Goal: Task Accomplishment & Management: Use online tool/utility

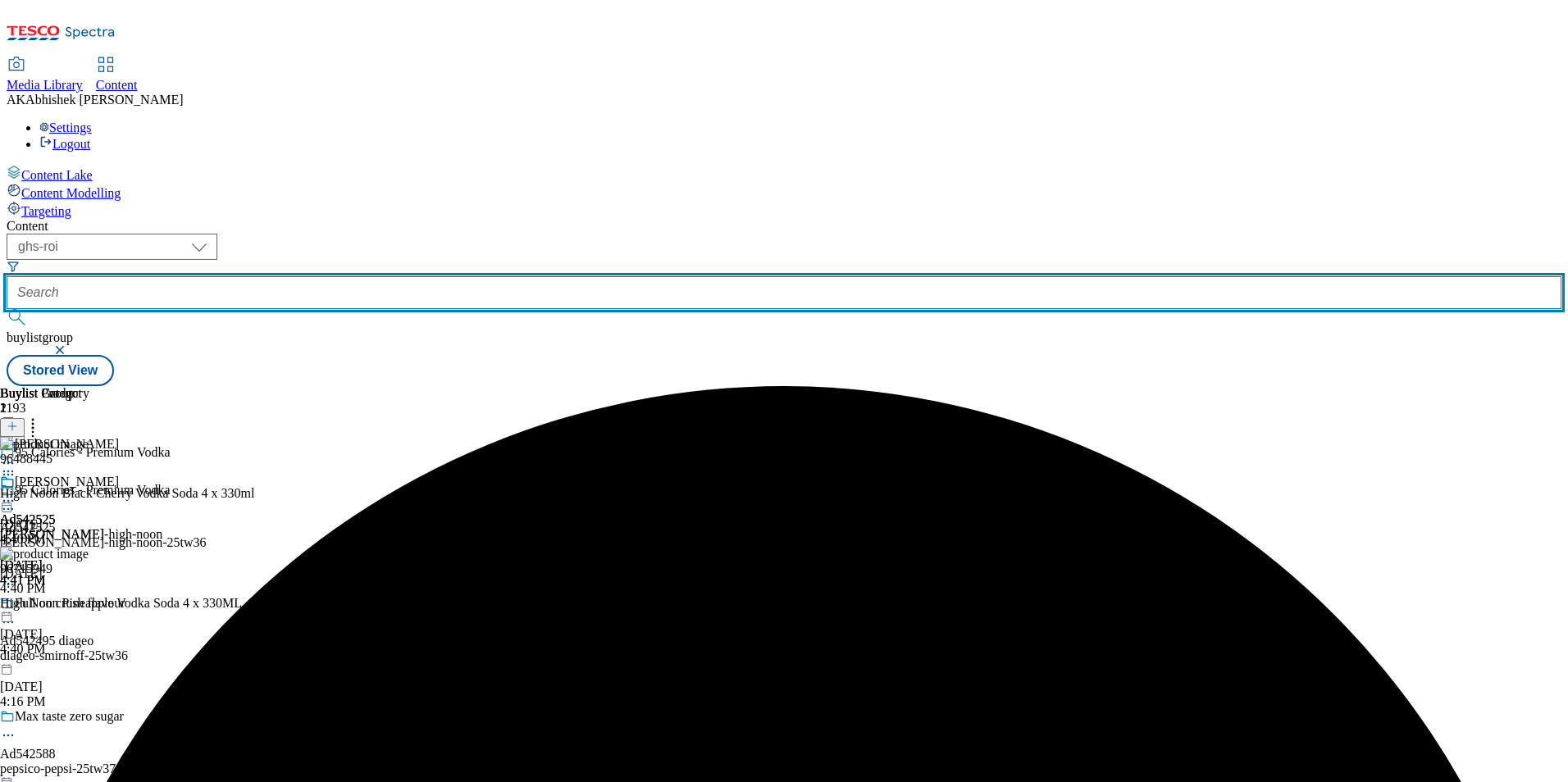
click at [427, 276] on input "text" at bounding box center [784, 292] width 1555 height 33
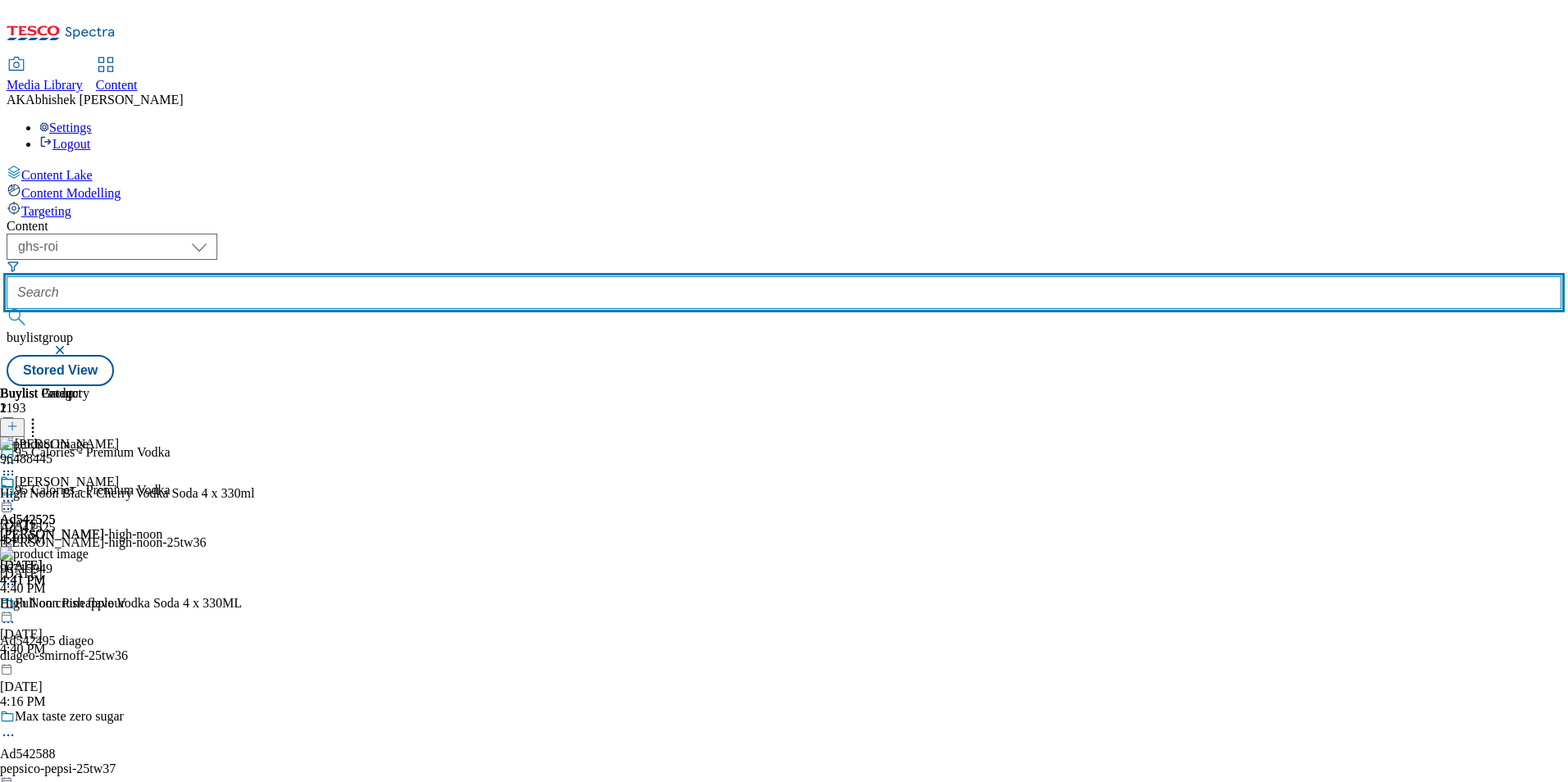
click at [7, 309] on button "submit" at bounding box center [18, 317] width 23 height 17
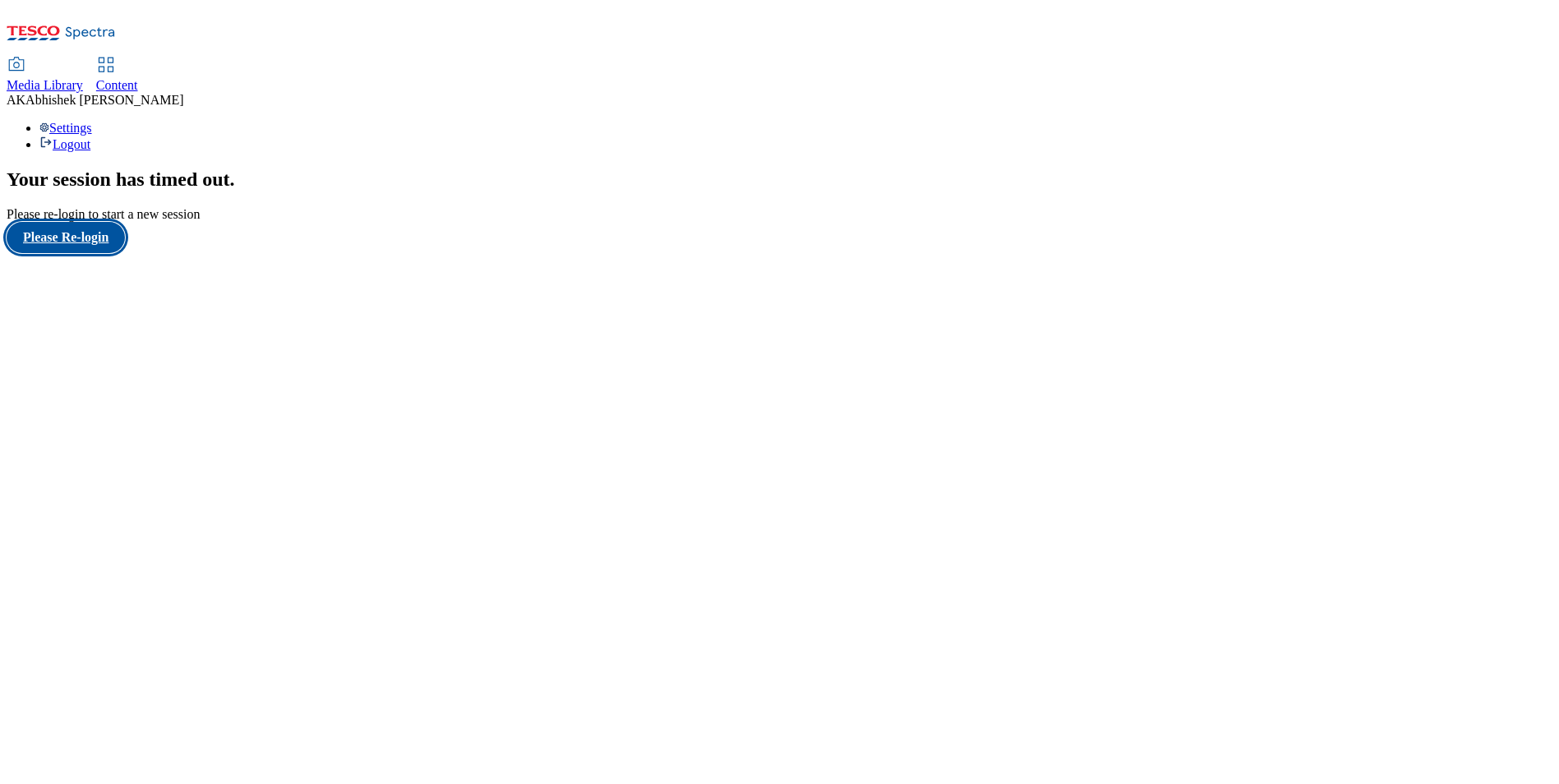
click at [70, 253] on button "Please Re-login" at bounding box center [66, 237] width 119 height 31
click at [138, 78] on span "Content" at bounding box center [117, 85] width 42 height 14
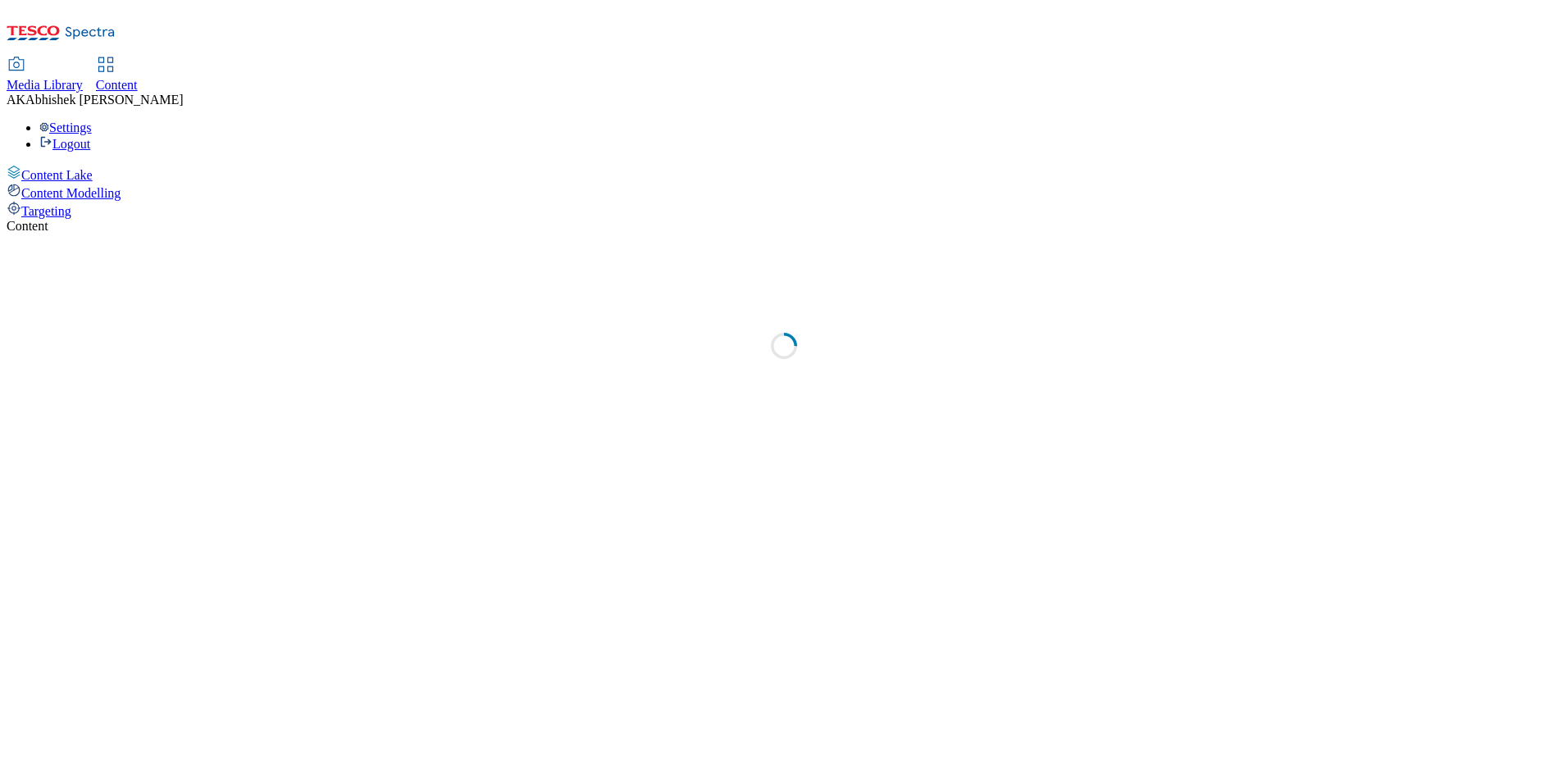
select select "ghs-uk"
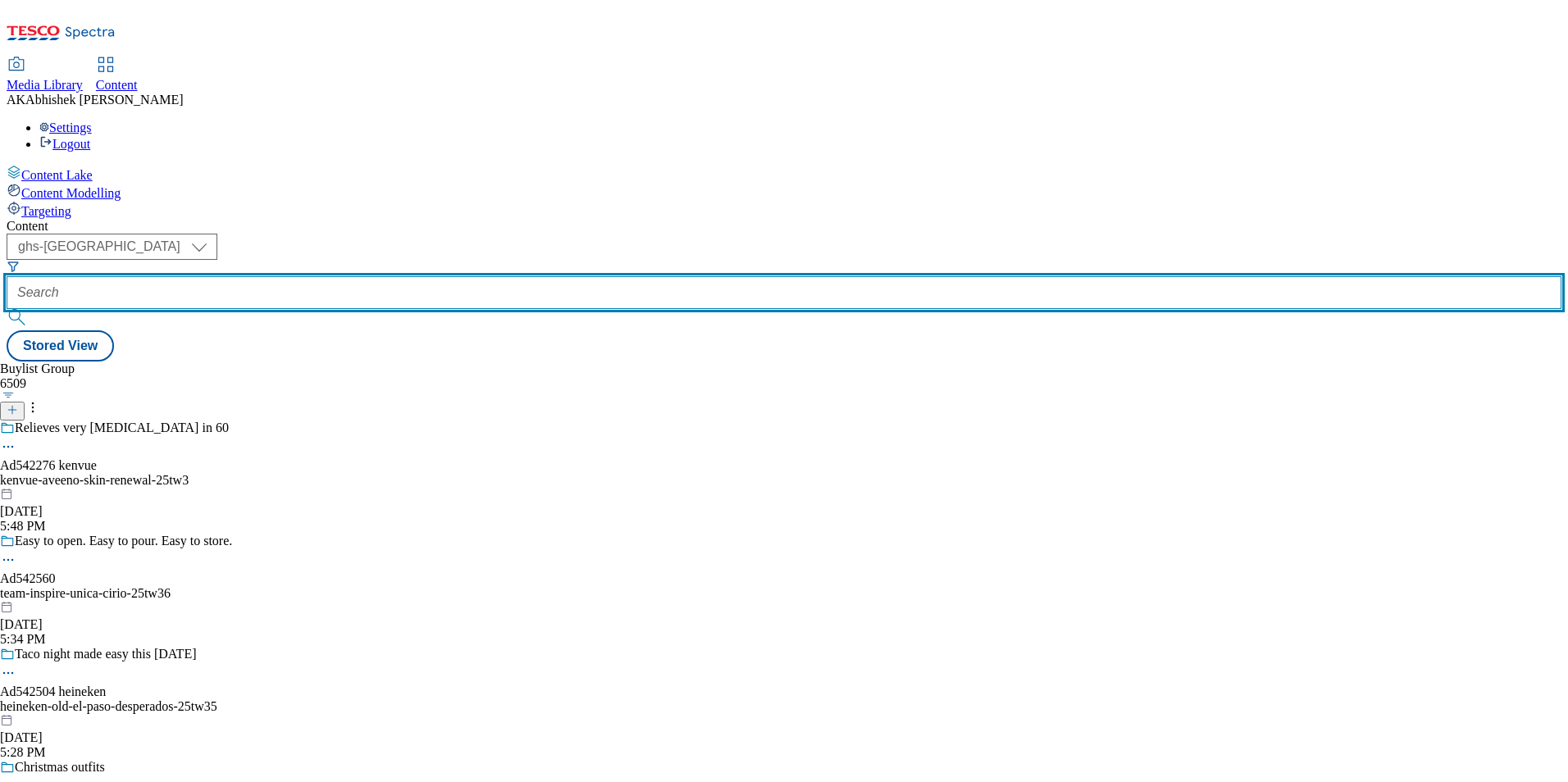
click at [392, 276] on input "text" at bounding box center [784, 292] width 1555 height 33
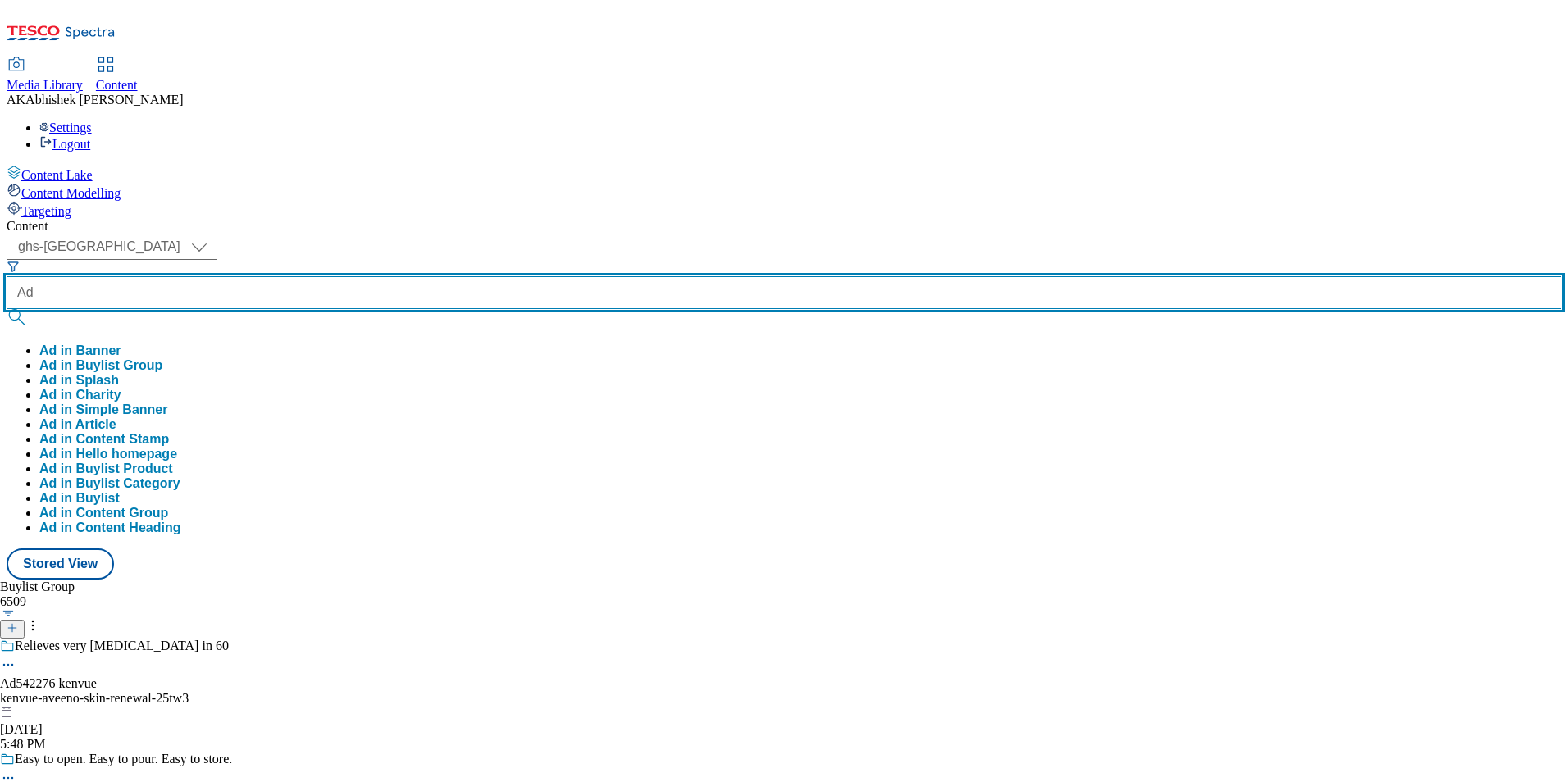
paste input "542278"
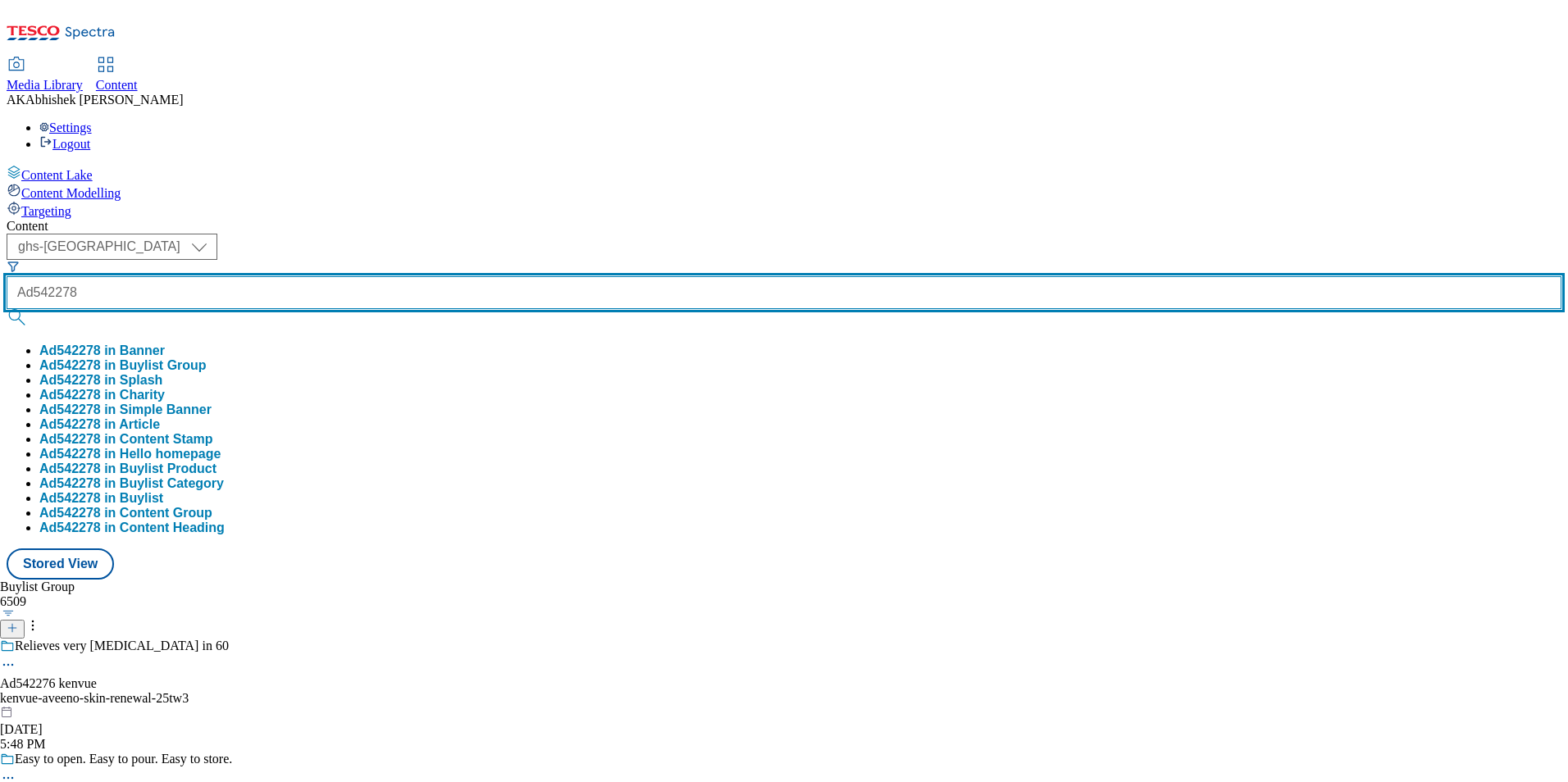
type input "Ad542278"
click at [7, 309] on button "submit" at bounding box center [18, 317] width 23 height 17
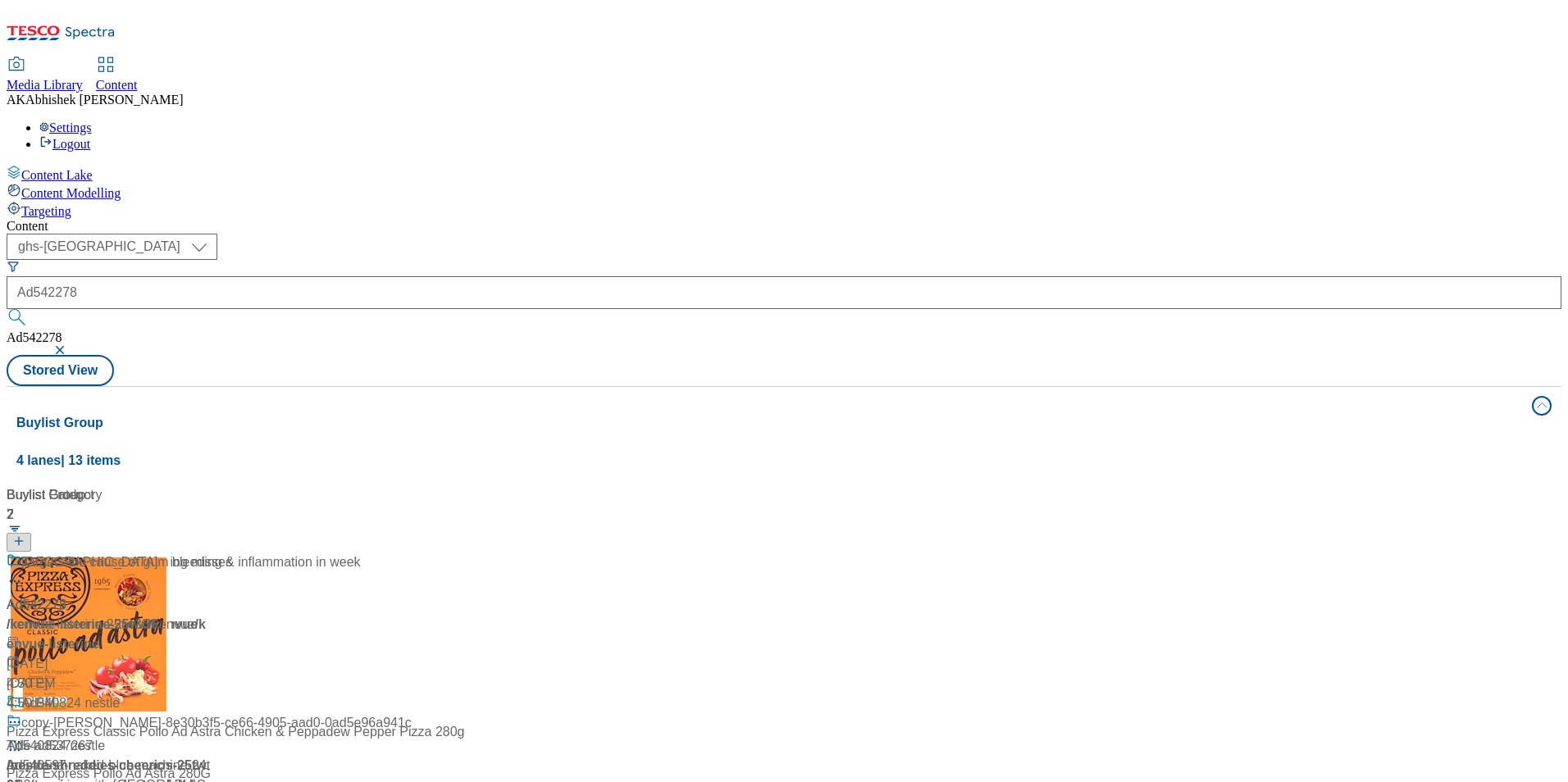
click at [698, 219] on div "Content" at bounding box center [784, 227] width 1555 height 15
click at [232, 552] on div "Deep cleans where brushing misses" at bounding box center [119, 573] width 226 height 43
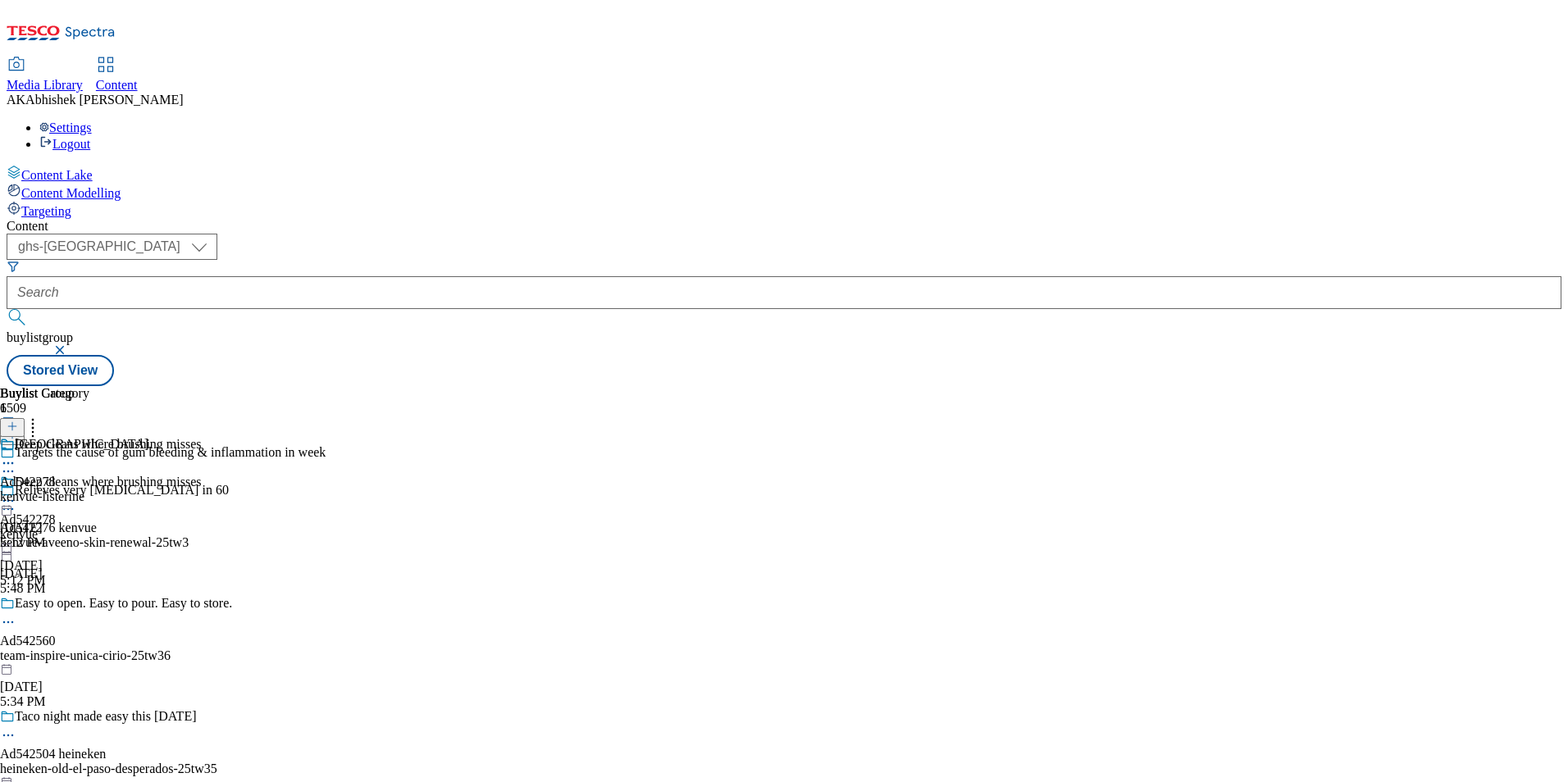
click at [17, 463] on icon at bounding box center [8, 472] width 17 height 17
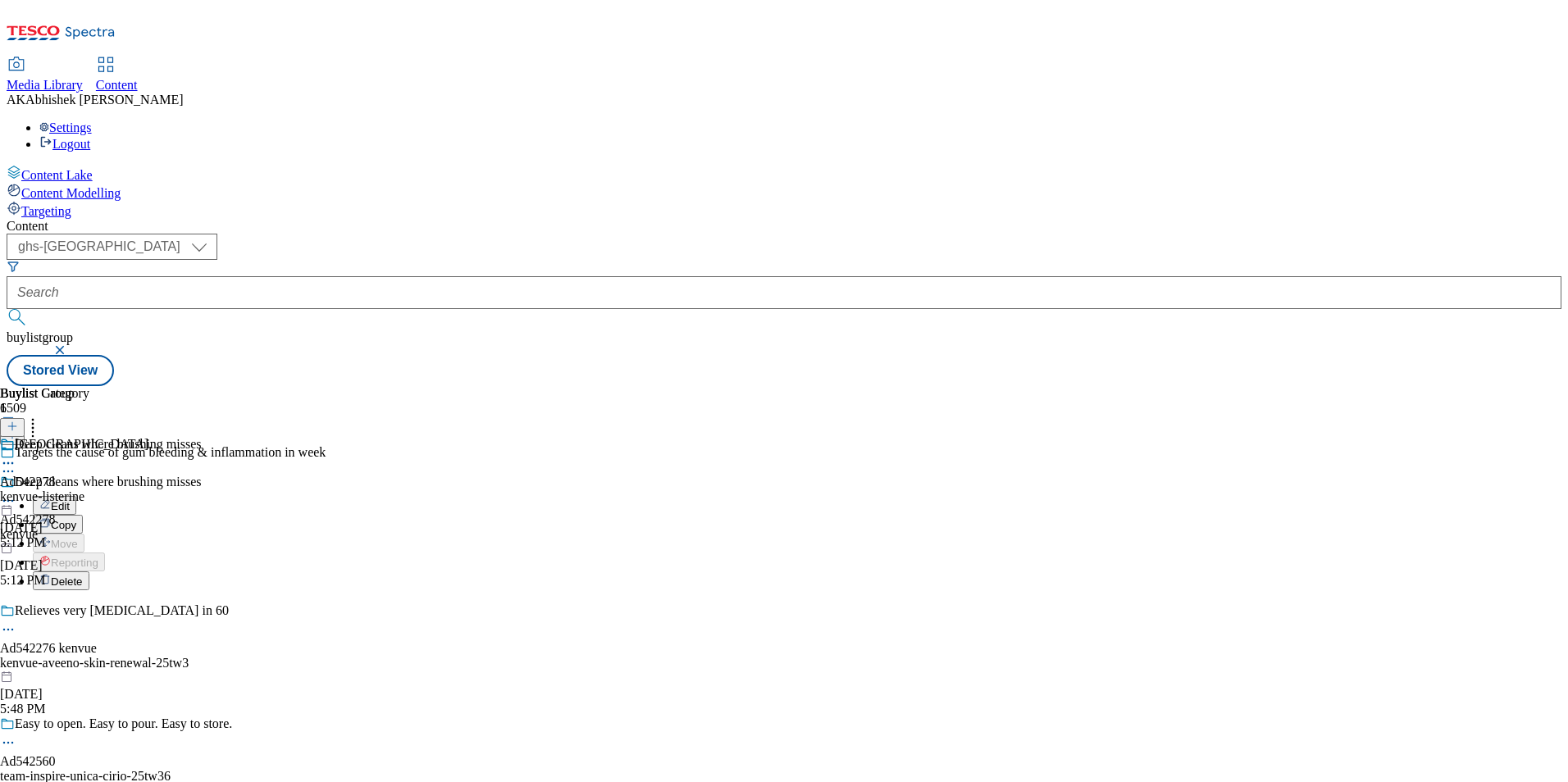
click at [70, 500] on span "Edit" at bounding box center [60, 506] width 18 height 13
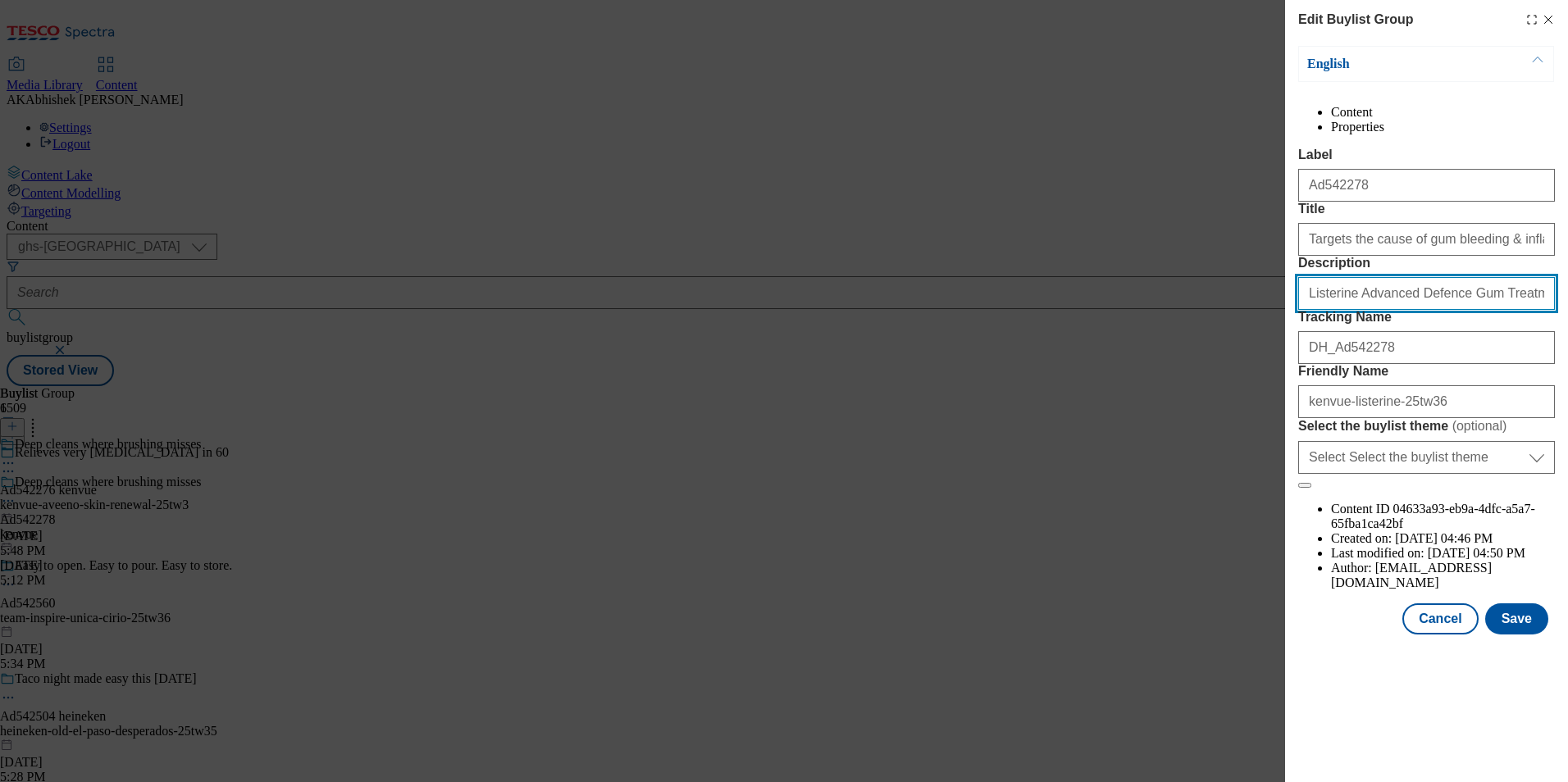
click at [1377, 310] on input "Listerine Advanced Defence Gum Treatment Mouthwash 500ml" at bounding box center [1427, 293] width 257 height 33
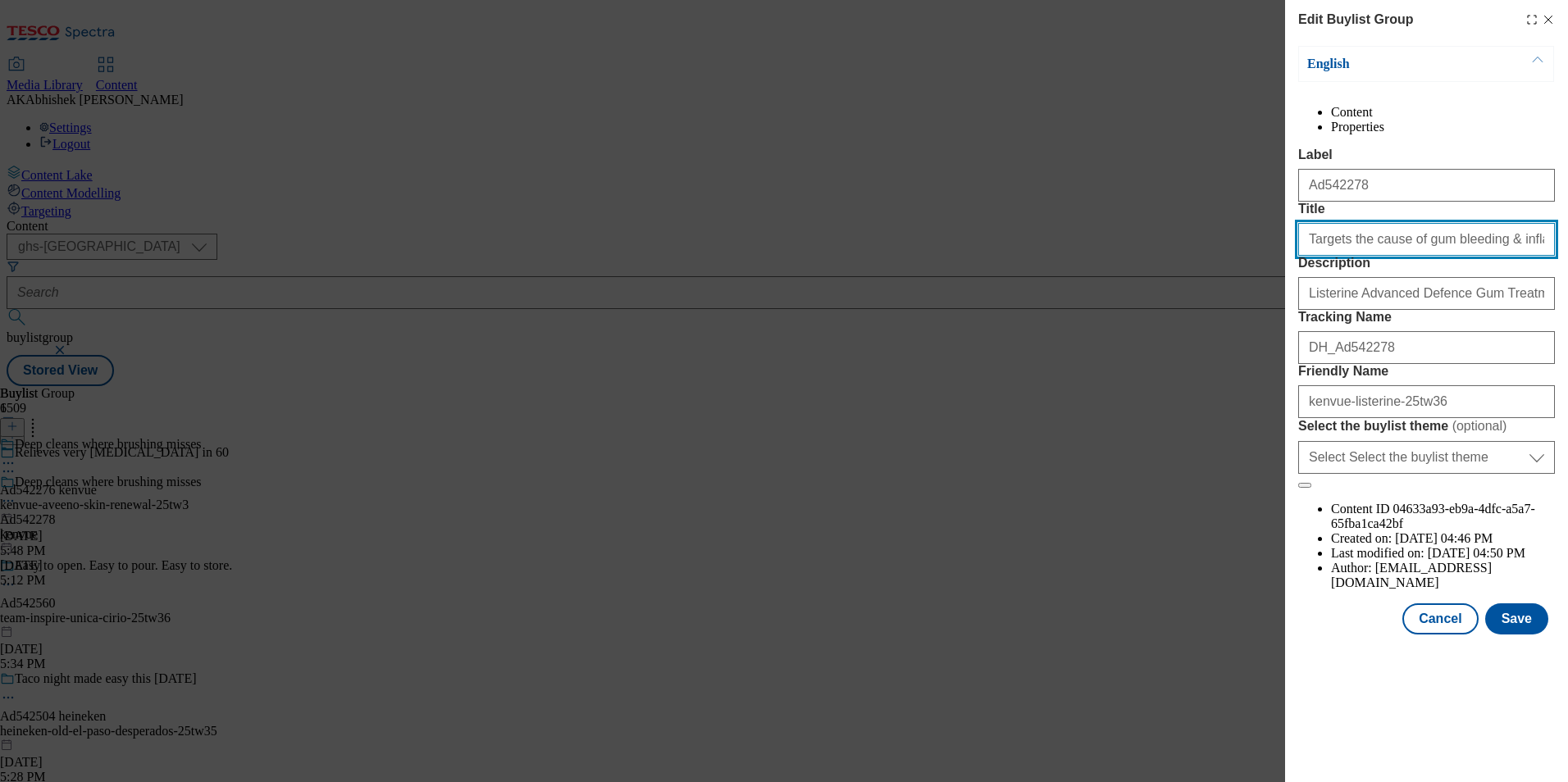
click at [1363, 256] on input "Targets the cause of gum bleeding & inflammation in week" at bounding box center [1427, 239] width 257 height 33
paste input "Proven to Treat gum disease for healthier gums in as little as"
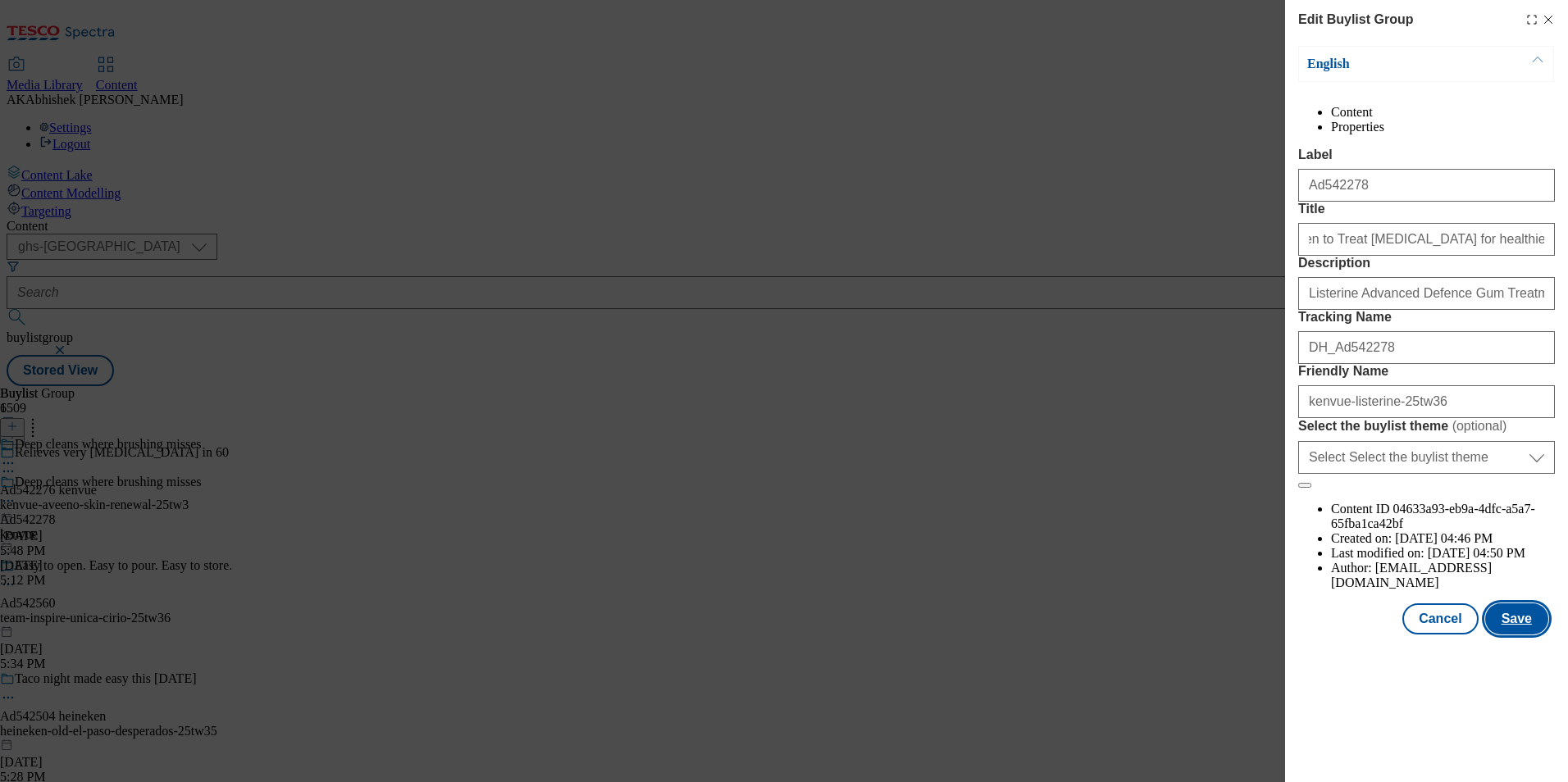
click at [1541, 634] on button "Save" at bounding box center [1516, 618] width 63 height 31
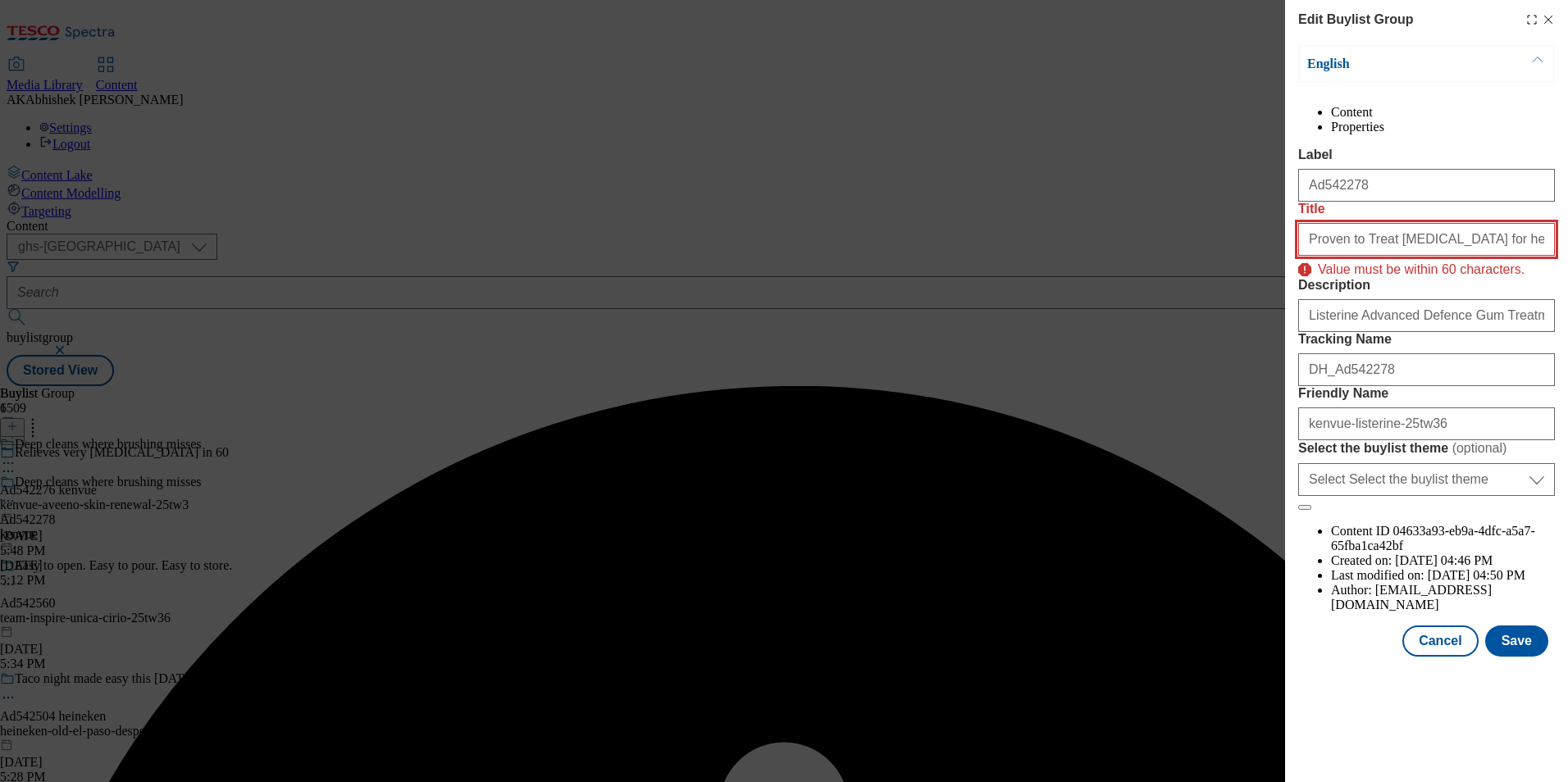
click at [1417, 256] on input "Proven to Treat gum disease for healthier gums in as little as" at bounding box center [1427, 239] width 257 height 33
click at [1451, 256] on input "Proven to Treat gum disease for healthier gums in as little as" at bounding box center [1427, 239] width 257 height 33
click at [1435, 256] on input "Proven to Treat gum disease for healthier gums in as little as" at bounding box center [1427, 239] width 257 height 33
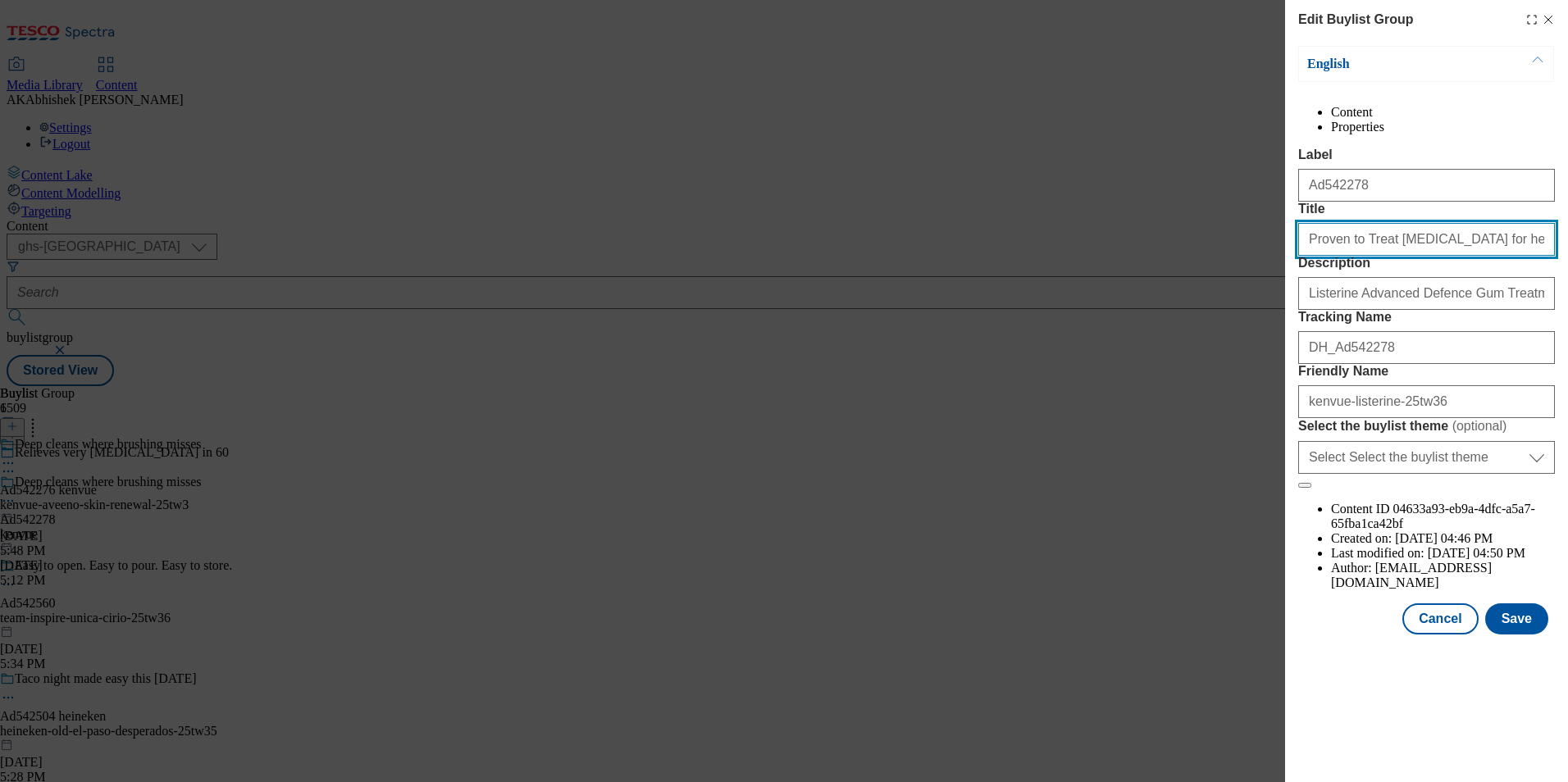
click at [1482, 256] on input "Proven to Treat gum disease for healthier gums in as little as" at bounding box center [1427, 239] width 257 height 33
drag, startPoint x: 1516, startPoint y: 302, endPoint x: 1571, endPoint y: 304, distance: 55.0
click at [1567, 304] on html "Icons icon_account icon_add icon_backward_link icon_basket icon_benefits icon_c…" at bounding box center [784, 196] width 1568 height 393
click at [1515, 256] on input "Proven to Treat gum disease for healthier gums in as little as" at bounding box center [1427, 239] width 257 height 33
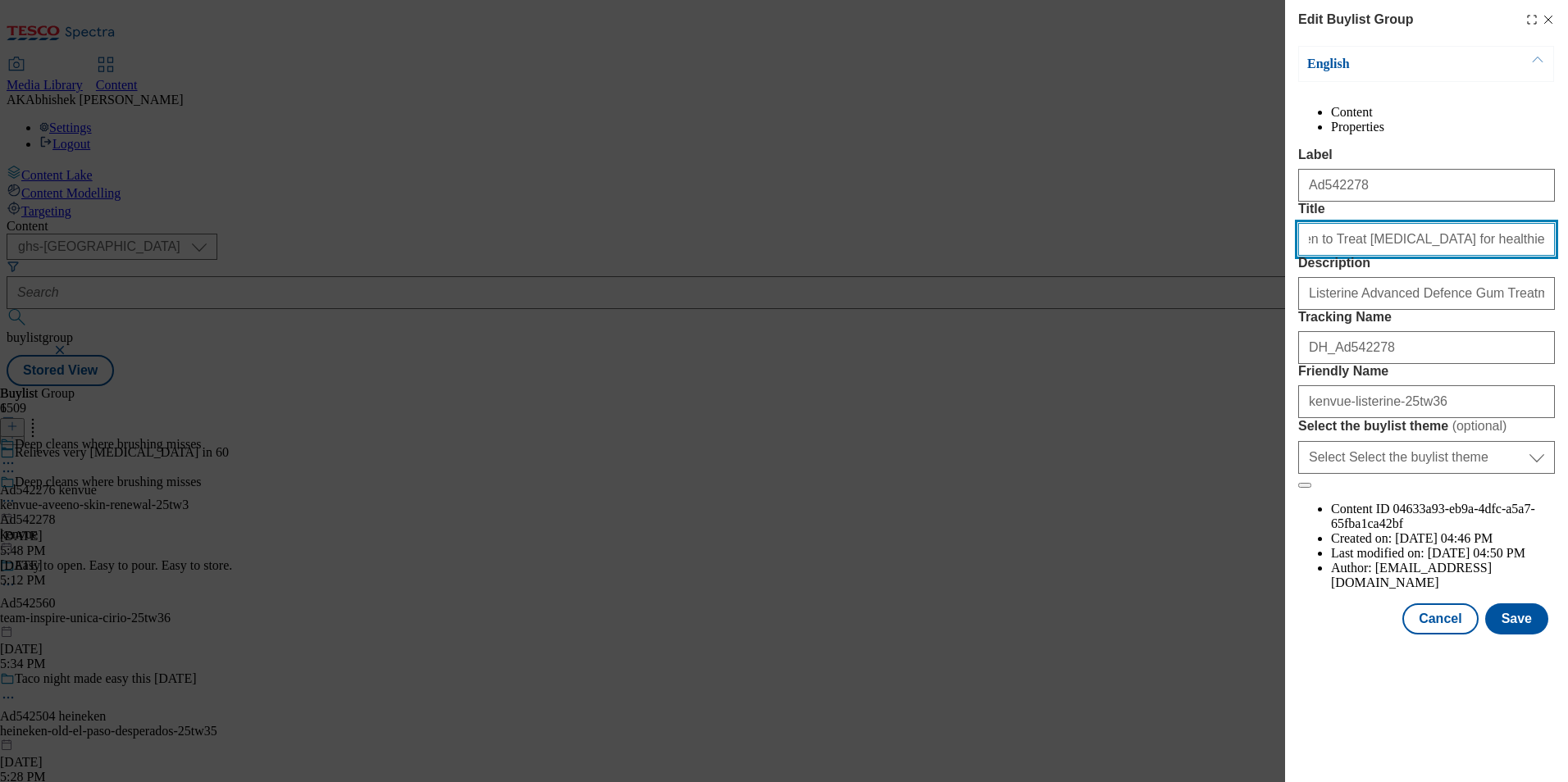
click at [1538, 256] on input "Proven to Treat gum disease for healthier gums in as little as" at bounding box center [1427, 239] width 257 height 33
type input "Proven to Treat gum disease for healthier gums"
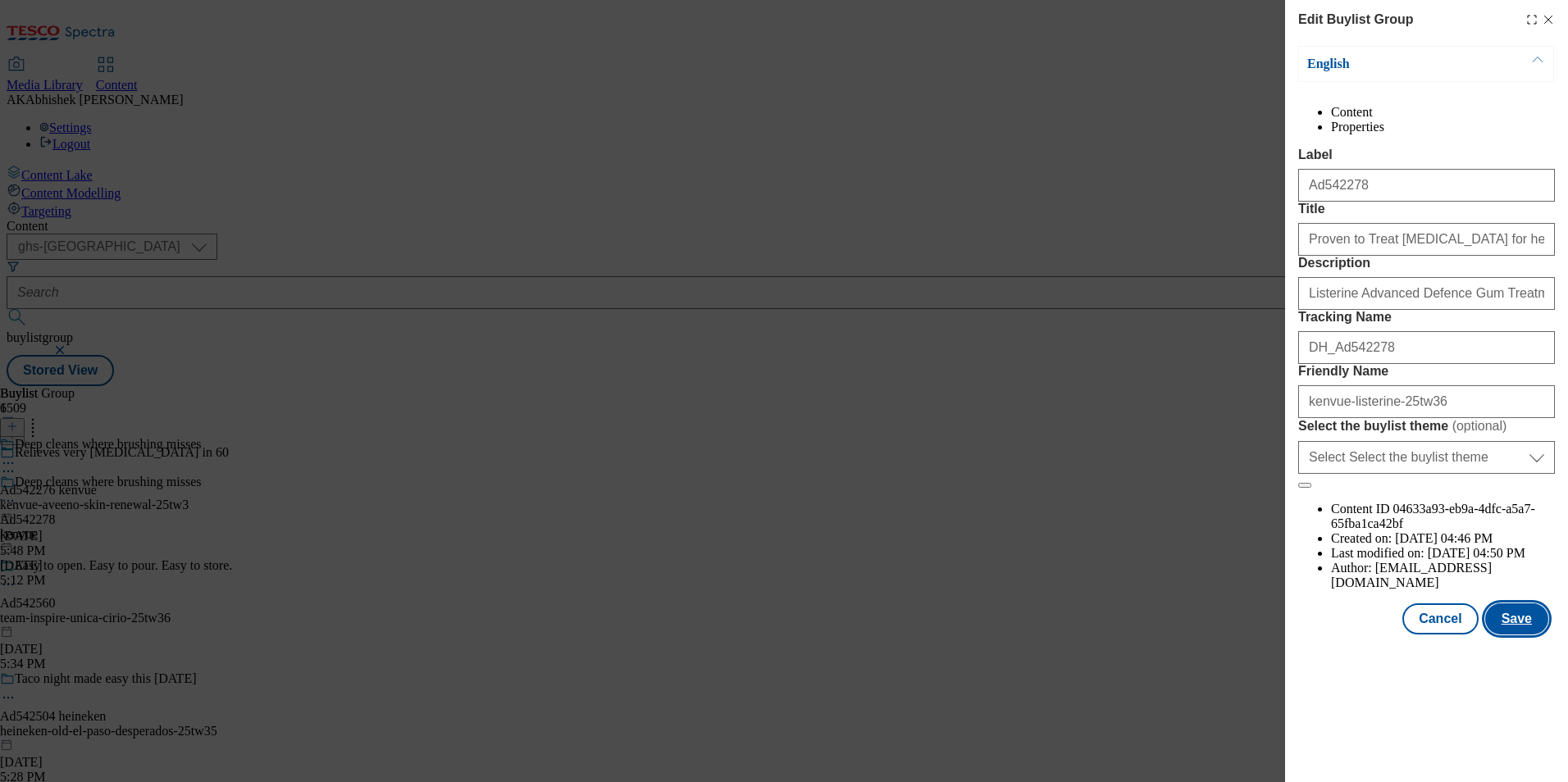
click at [1530, 634] on button "Save" at bounding box center [1516, 618] width 63 height 31
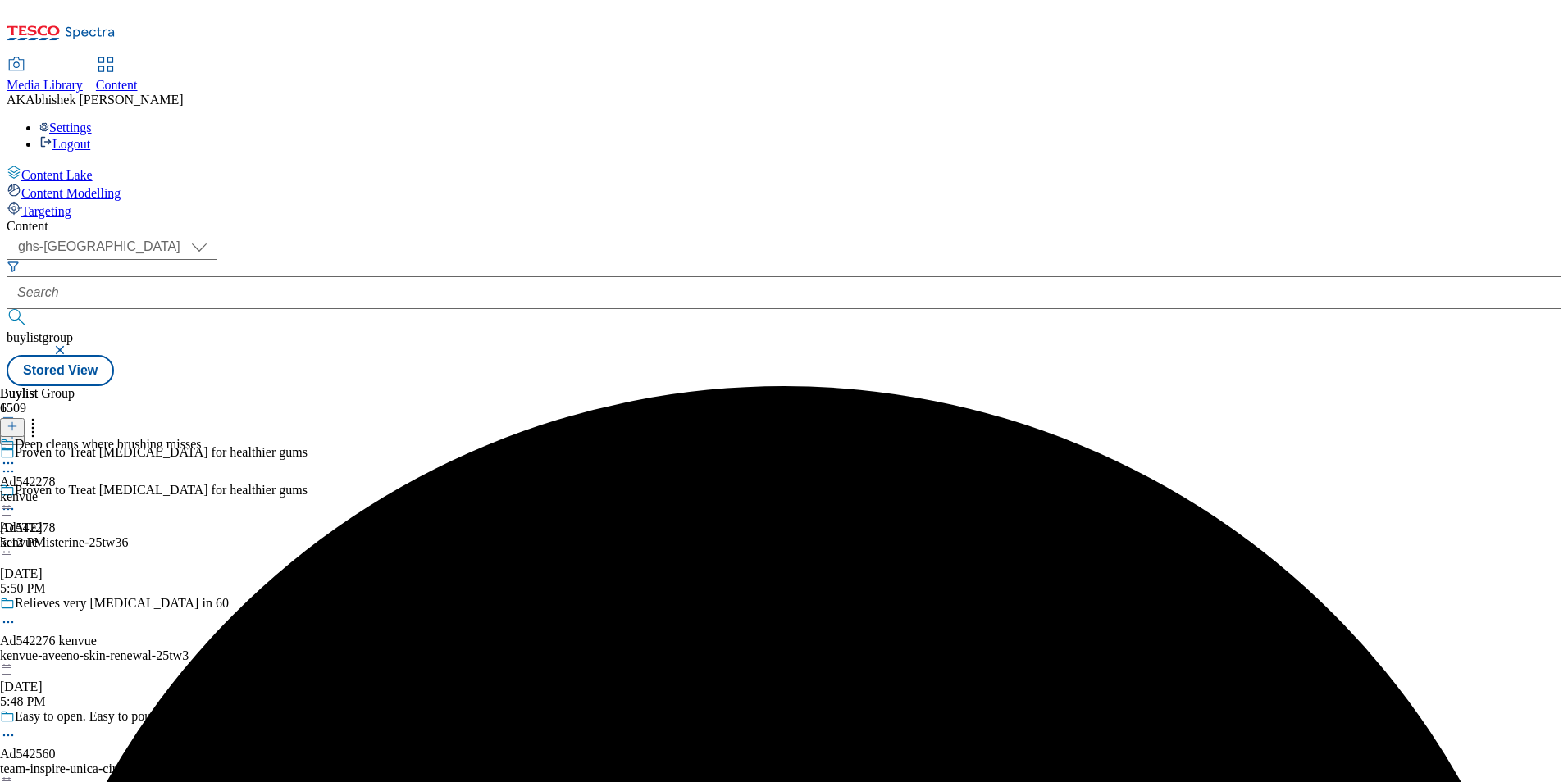
click at [17, 455] on icon at bounding box center [8, 463] width 17 height 17
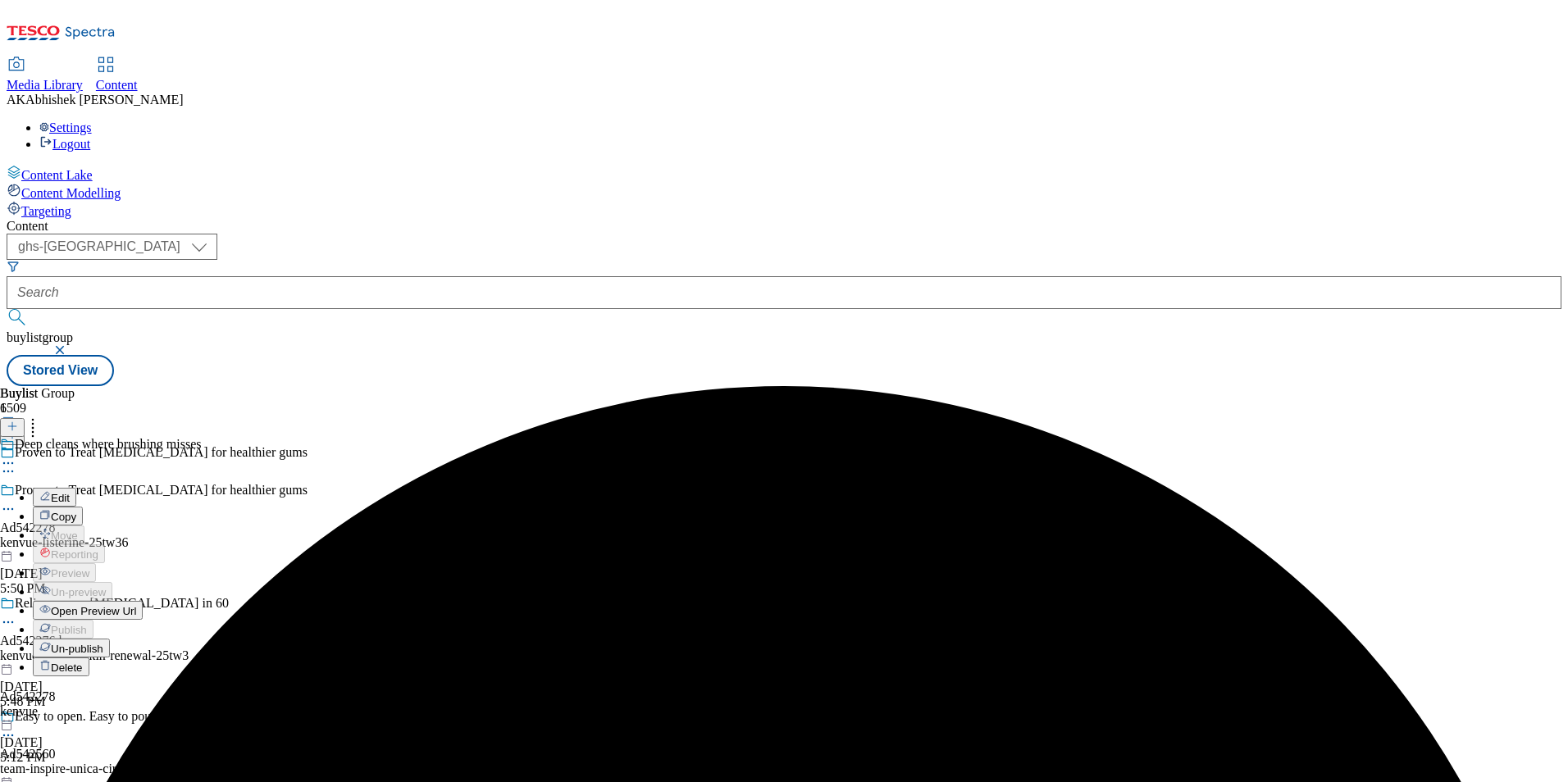
click at [70, 492] on span "Edit" at bounding box center [60, 498] width 18 height 13
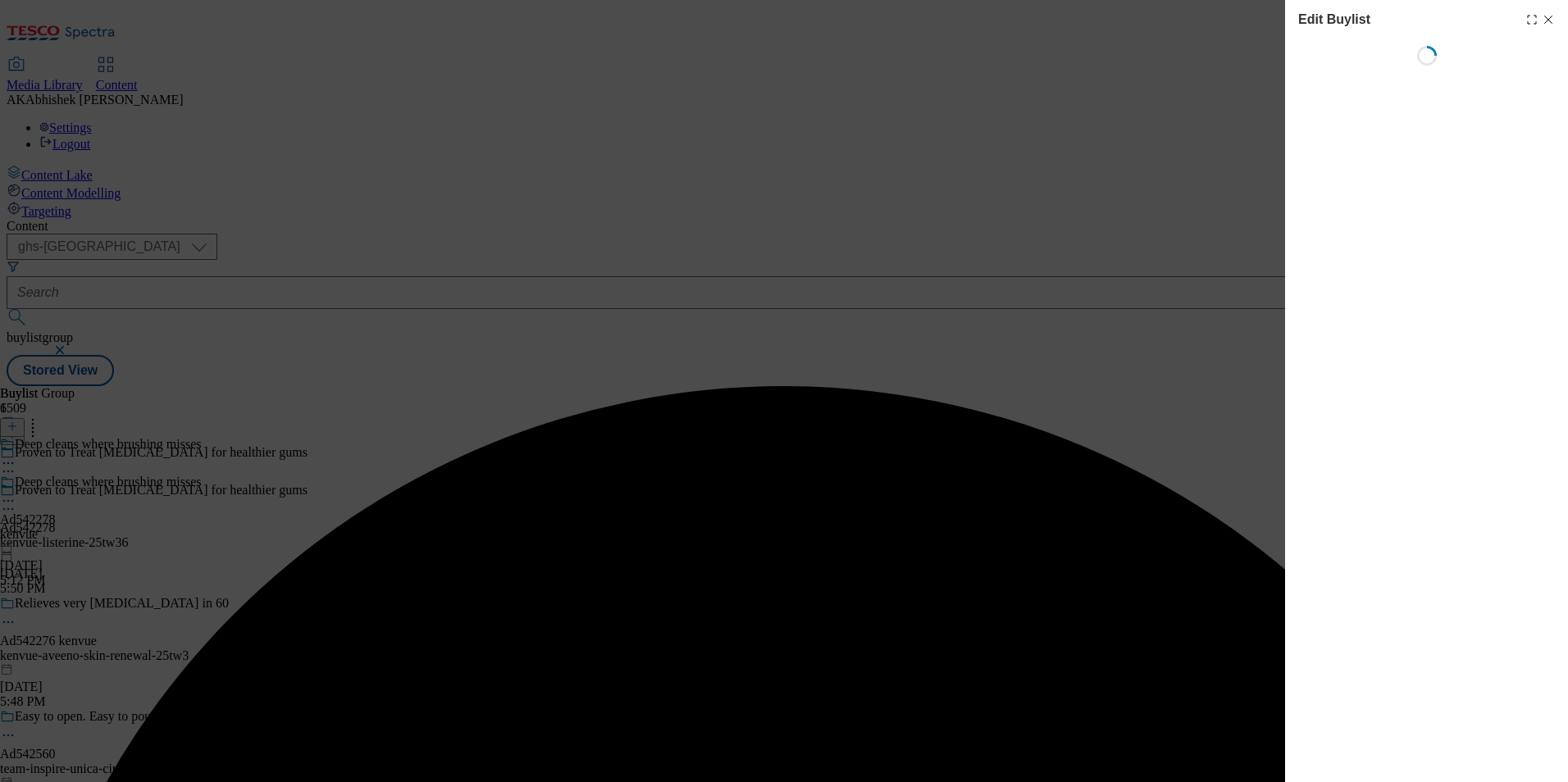
select select "tactical"
select select "supplier funded short term 1-3 weeks"
select select "dunnhumby"
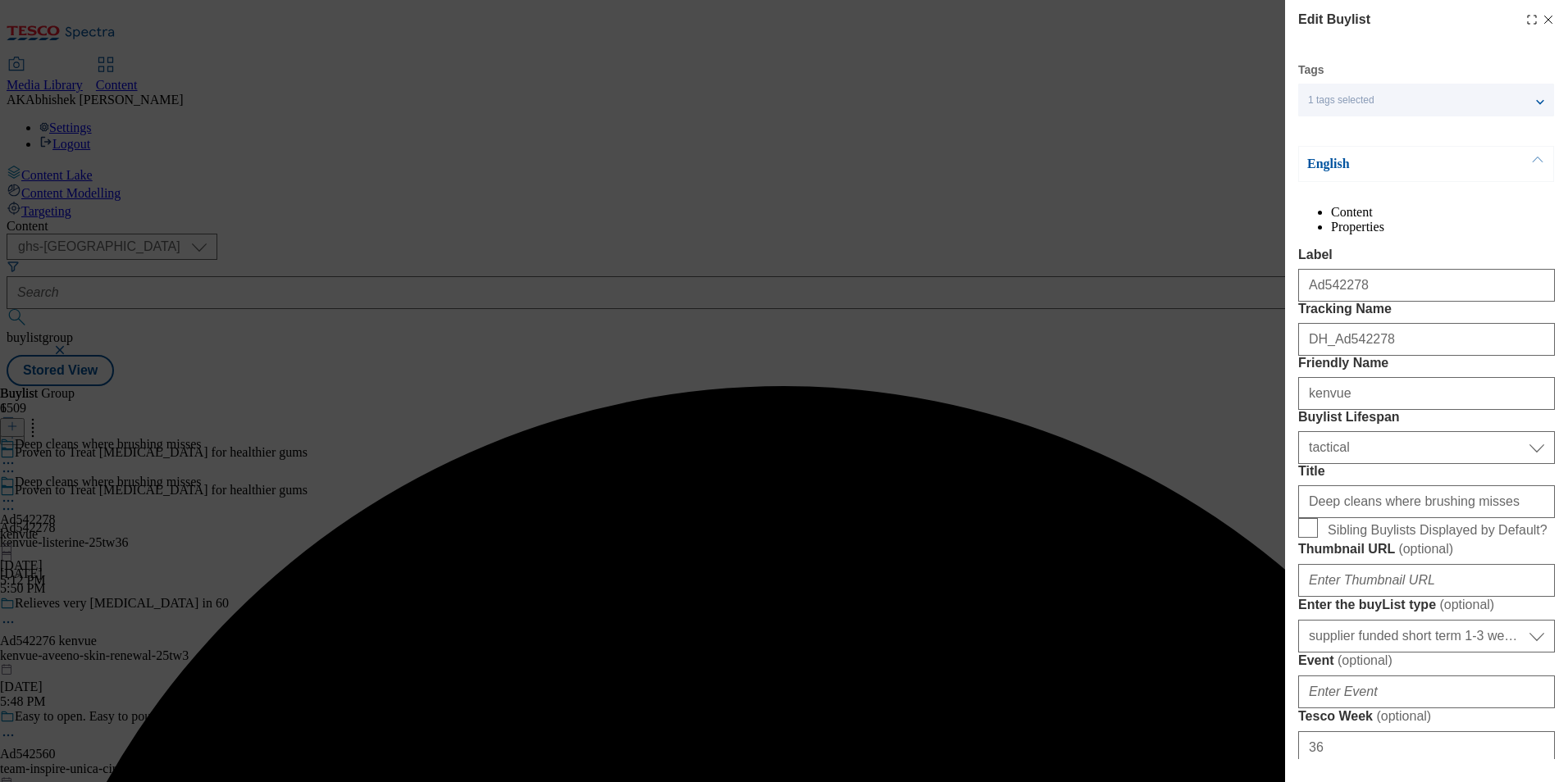
select select "Banner"
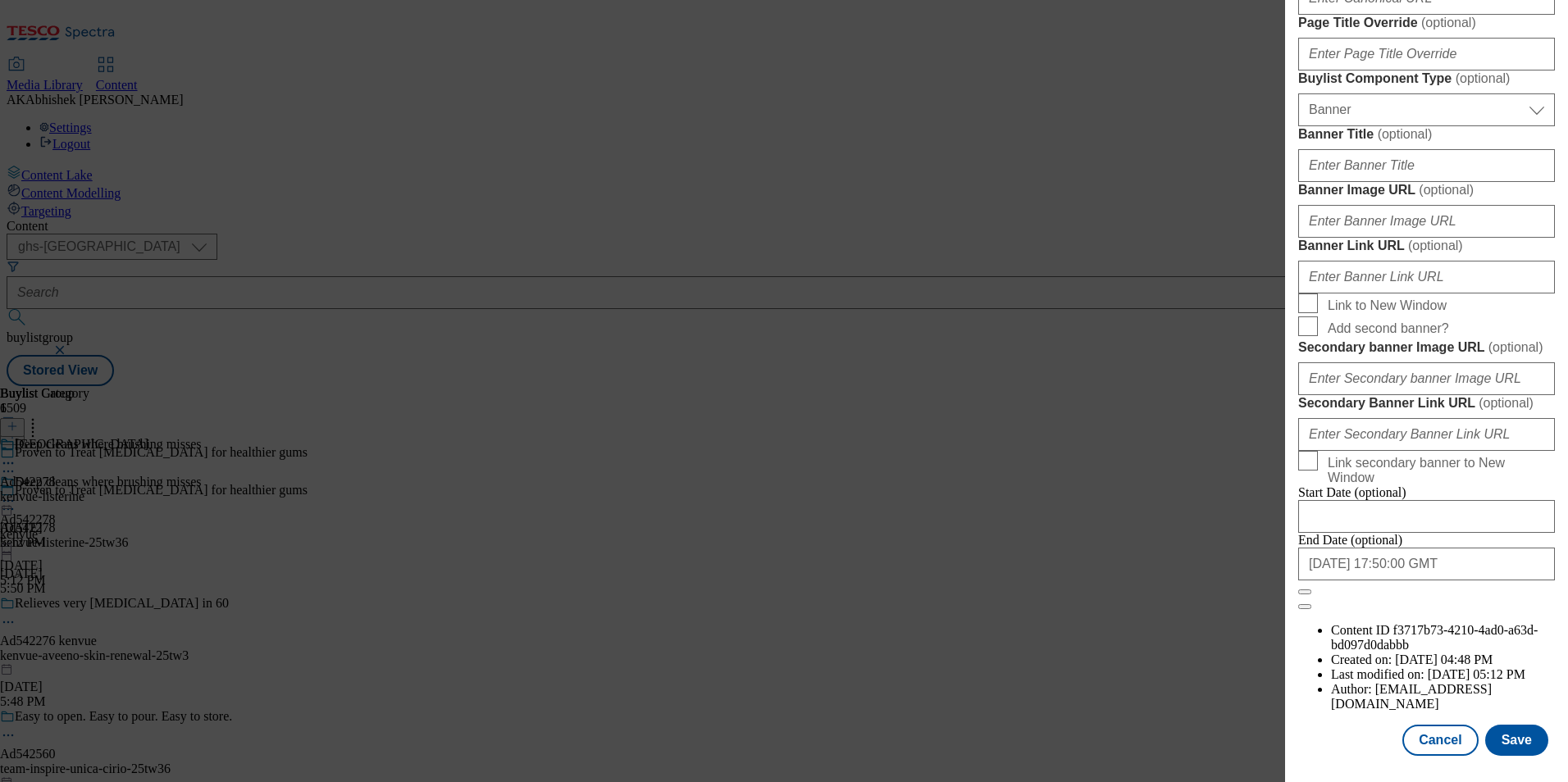
scroll to position [1603, 0]
click at [1509, 733] on button "Save" at bounding box center [1516, 740] width 63 height 31
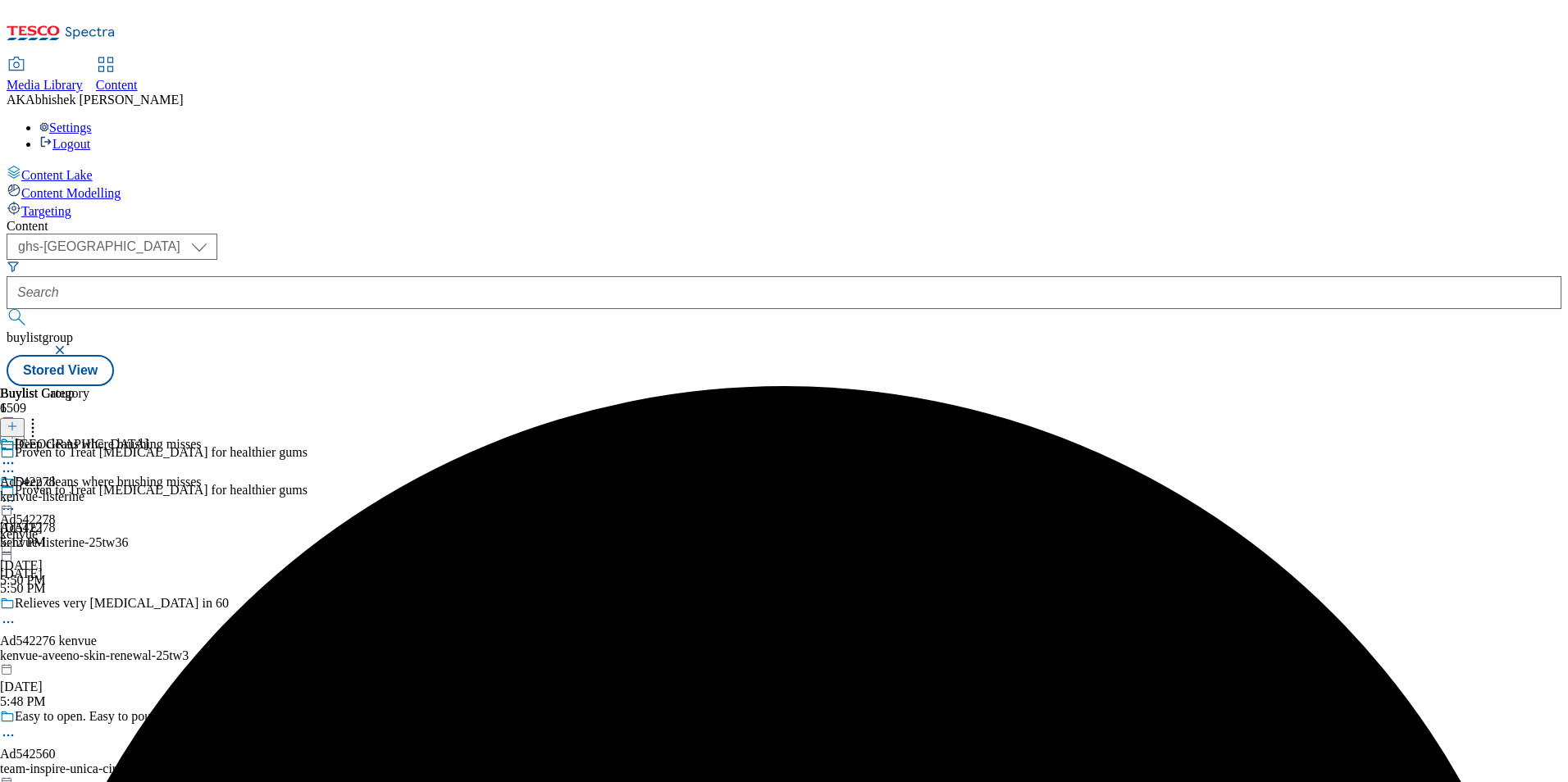
click at [17, 455] on icon at bounding box center [8, 463] width 17 height 17
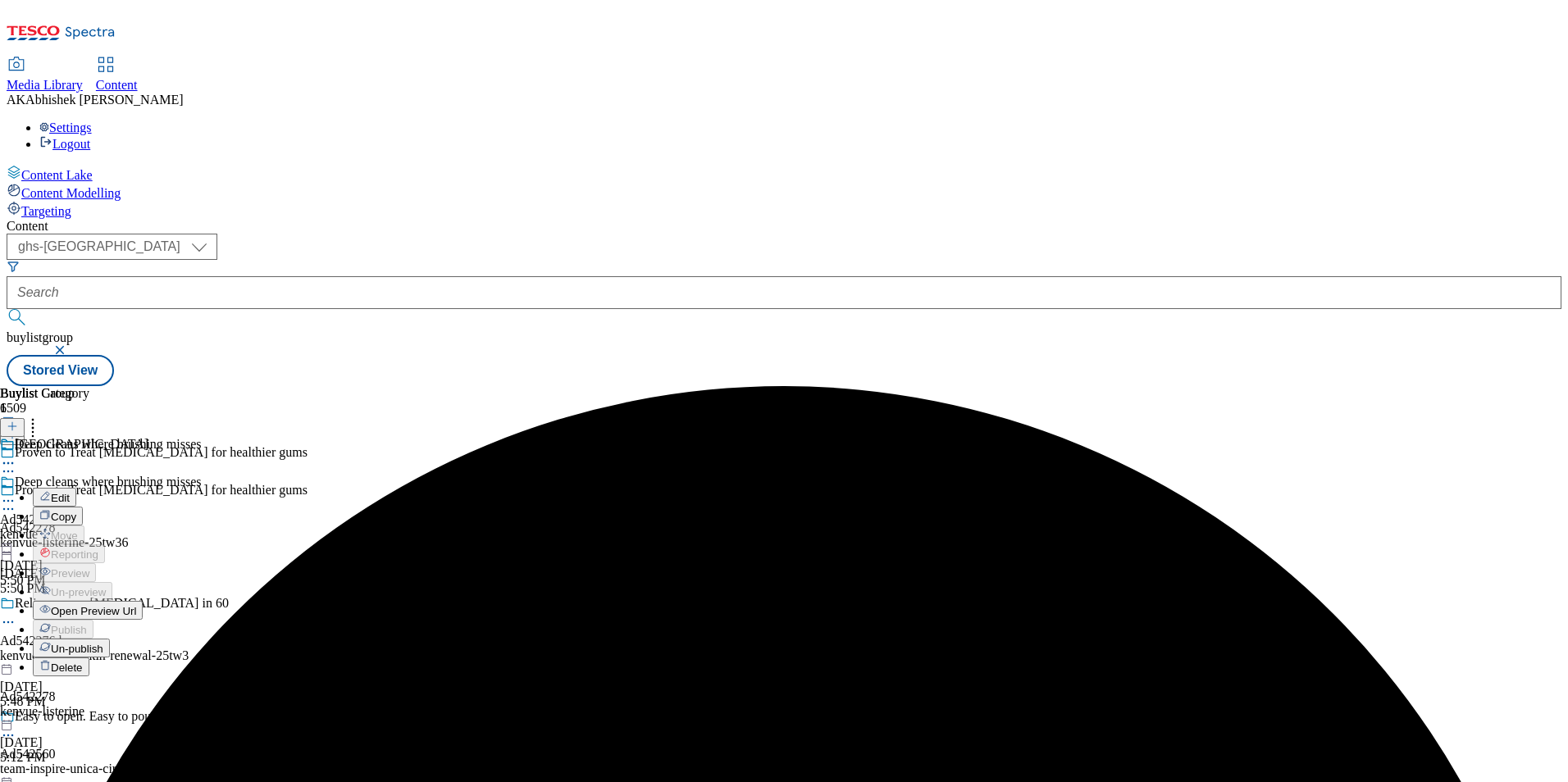
click at [76, 487] on button "Edit" at bounding box center [55, 497] width 44 height 18
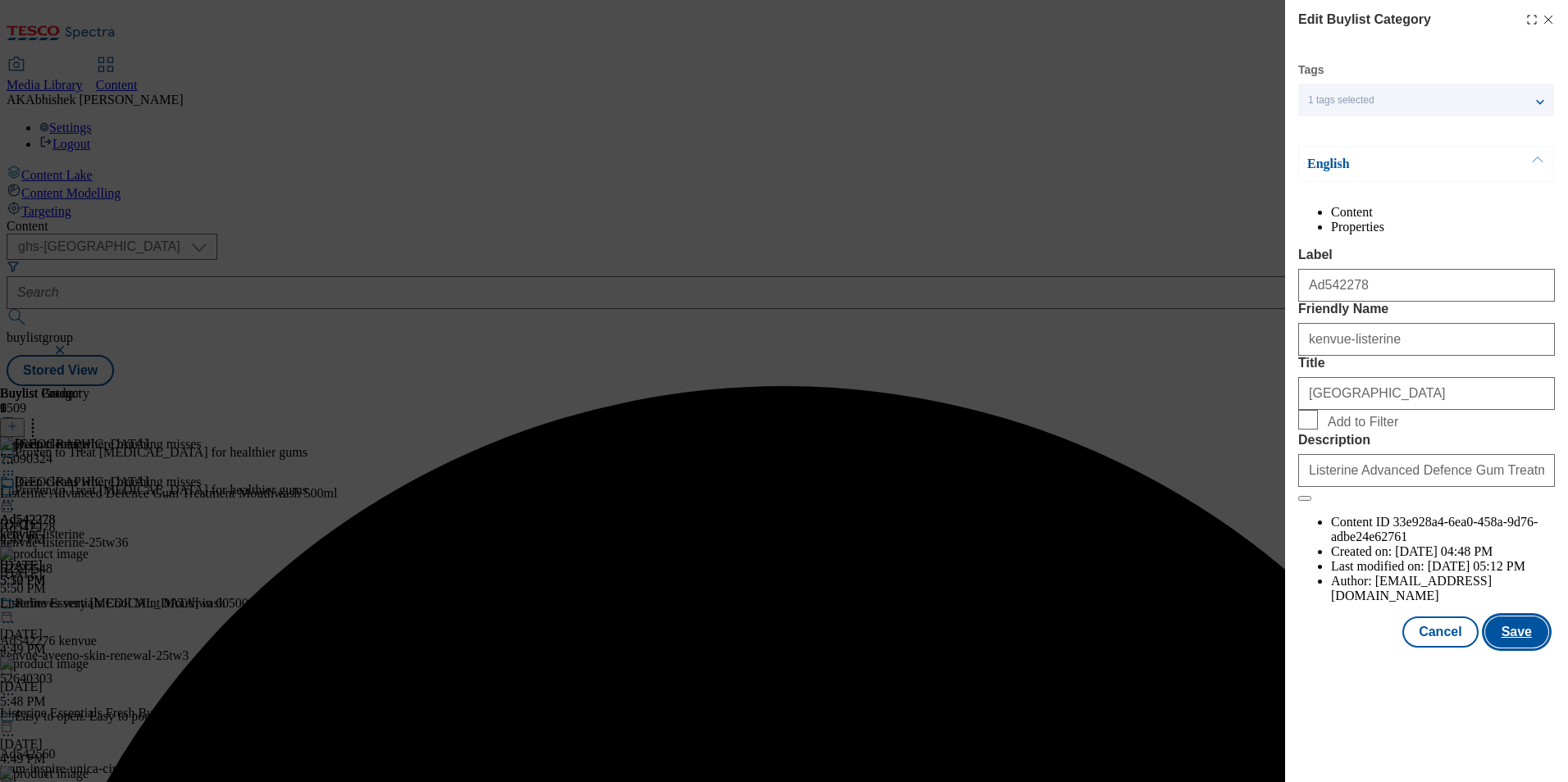
click at [1533, 648] on button "Save" at bounding box center [1516, 632] width 63 height 31
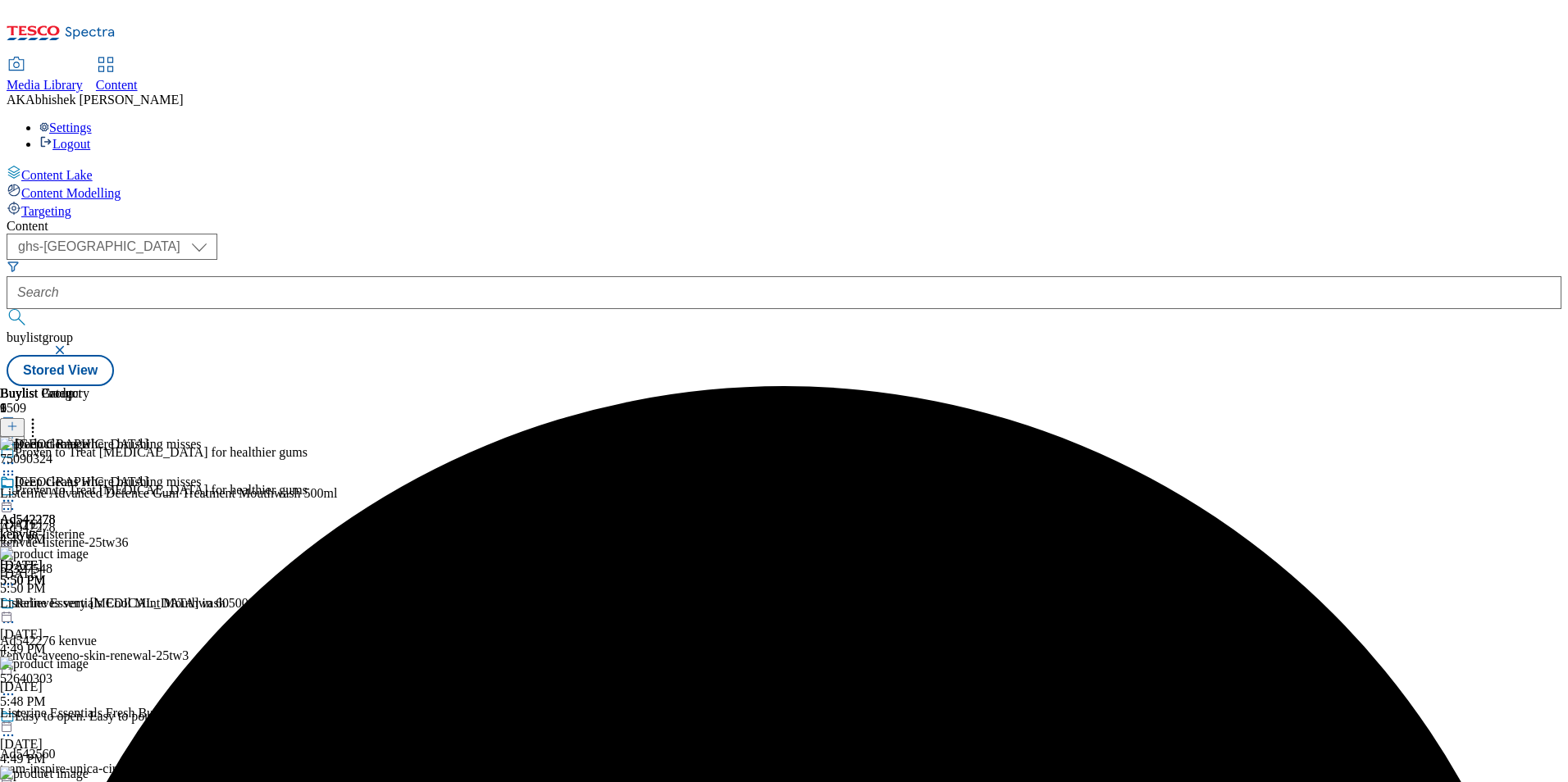
click at [149, 475] on div "Kenvue Ad542278 kenvue-listerine Oct 13, 2025 5:50 PM" at bounding box center [74, 531] width 149 height 113
click at [17, 493] on icon at bounding box center [8, 501] width 17 height 17
click at [89, 605] on span "Preview" at bounding box center [71, 611] width 39 height 13
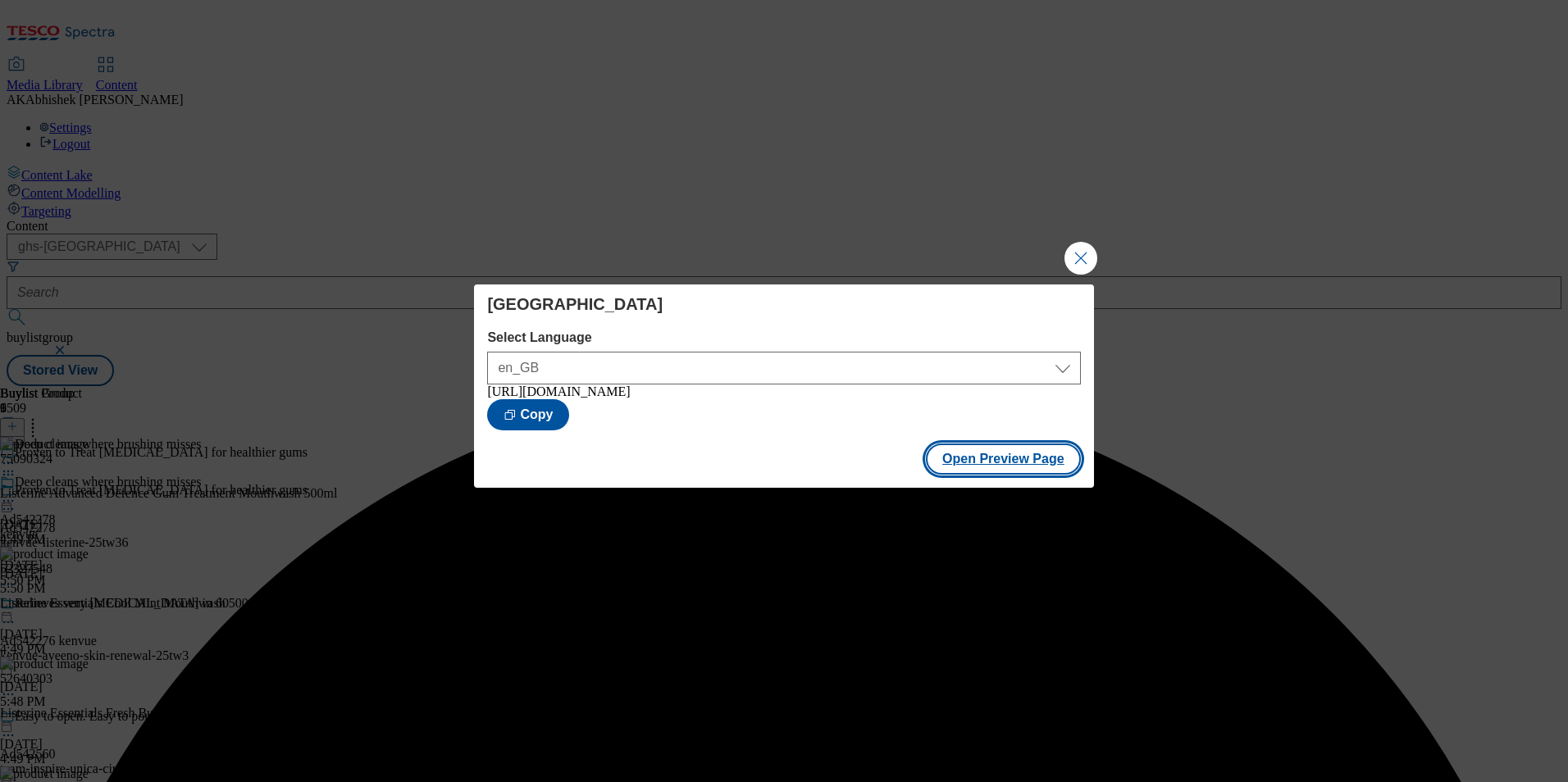
click at [1018, 468] on button "Open Preview Page" at bounding box center [1003, 459] width 155 height 31
